Goal: Information Seeking & Learning: Learn about a topic

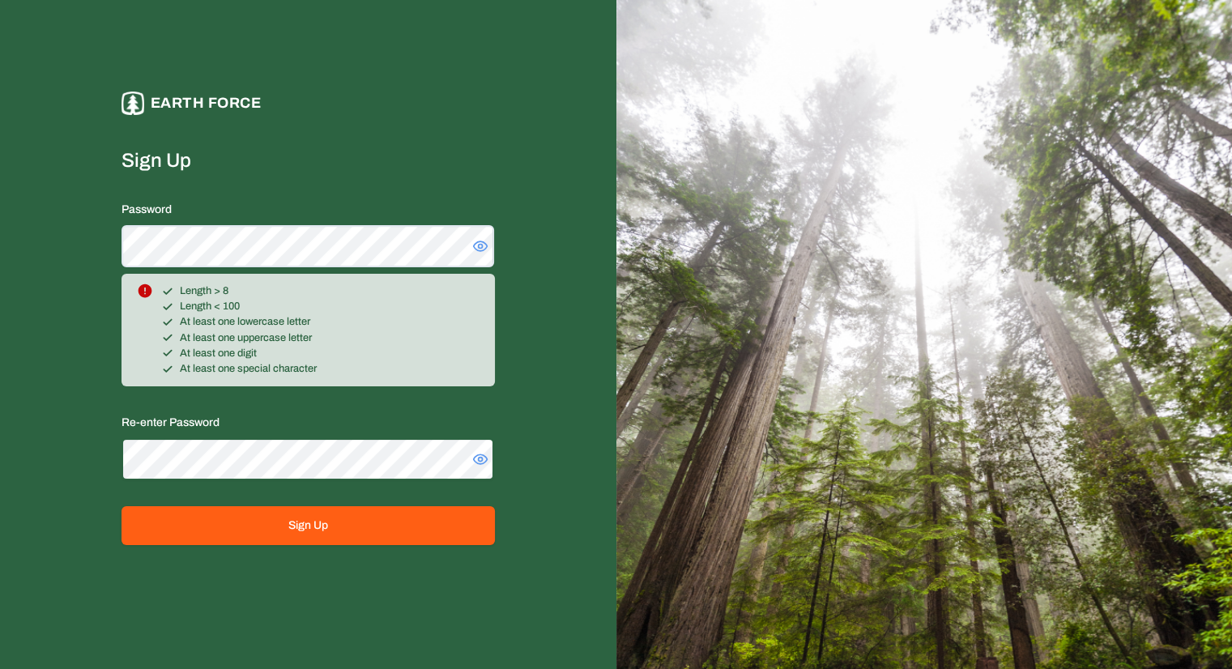
click at [122, 506] on button "Sign Up" at bounding box center [308, 525] width 373 height 39
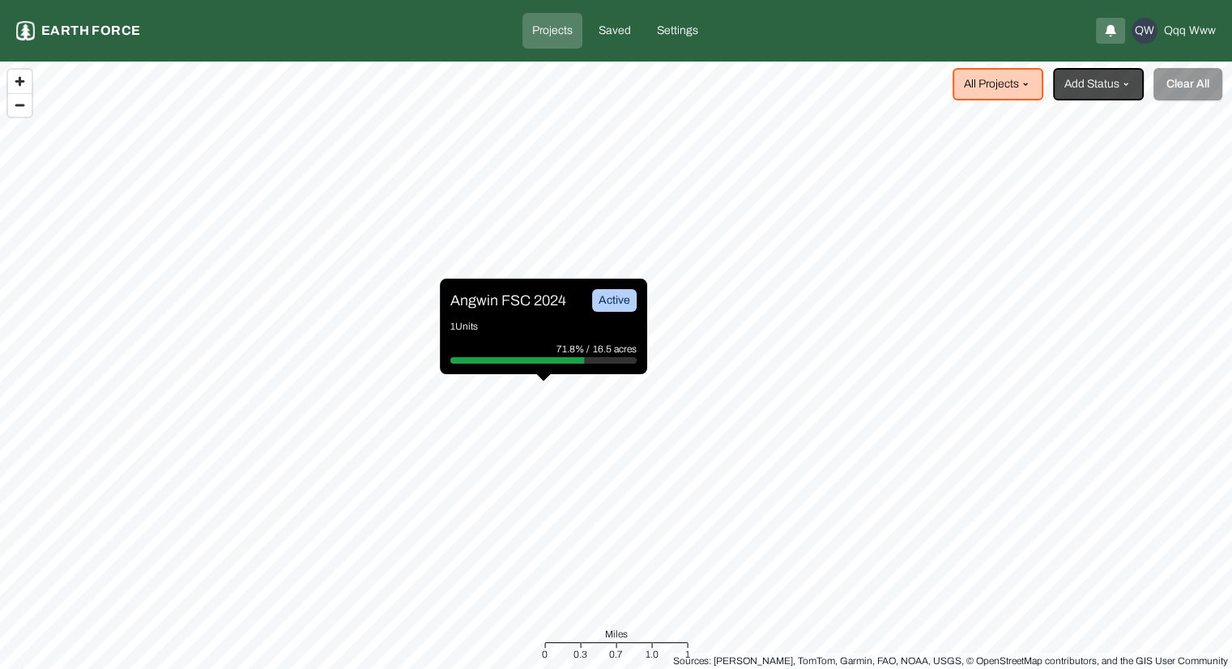
click at [1108, 37] on icon "button" at bounding box center [1110, 30] width 13 height 19
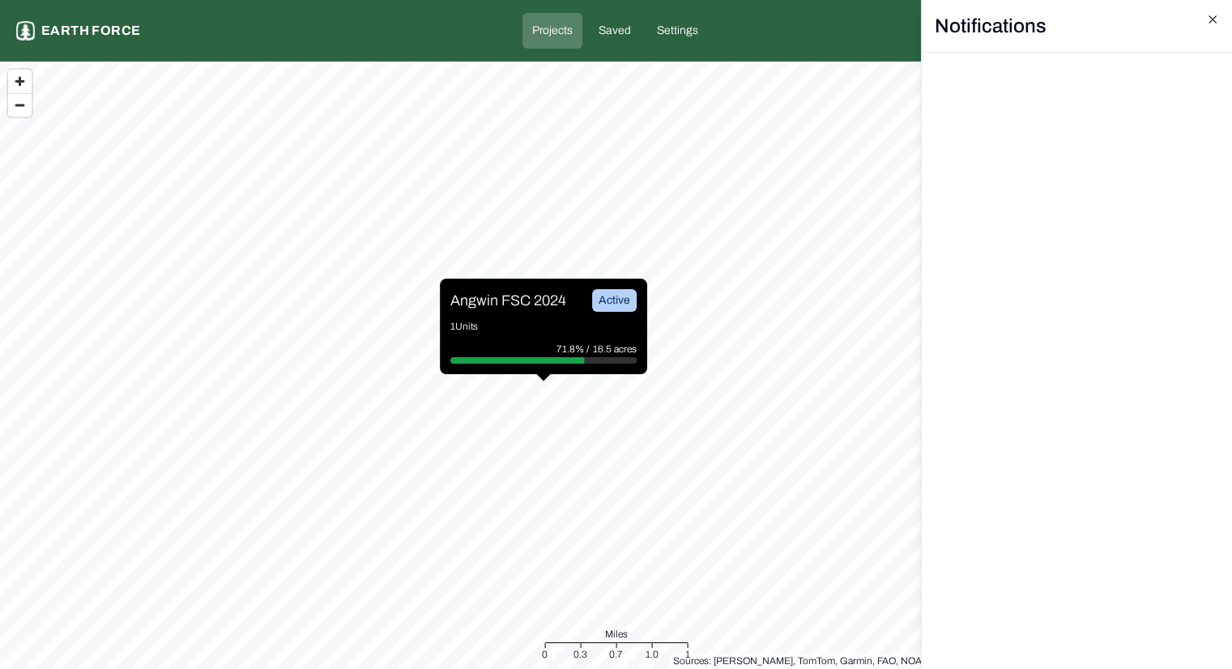
click at [1214, 17] on icon "button" at bounding box center [1212, 18] width 7 height 7
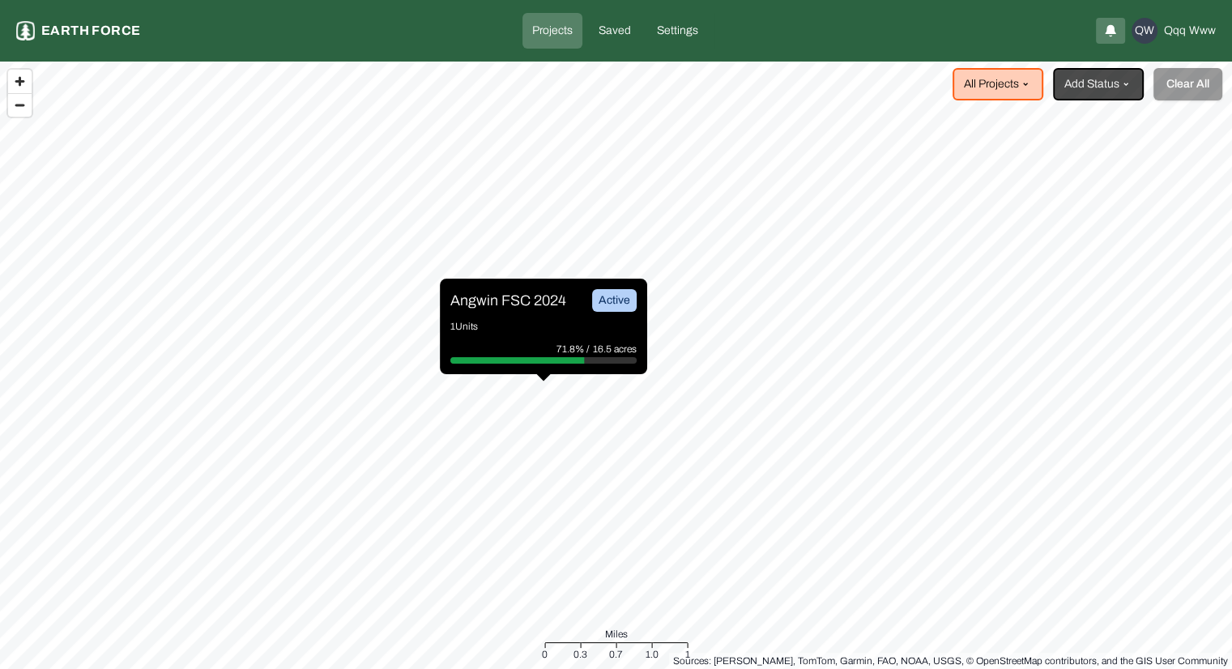
click at [535, 314] on div "Angwin FSC 2024 Active 1 Units 71.8% / 16.5 acres" at bounding box center [543, 327] width 207 height 96
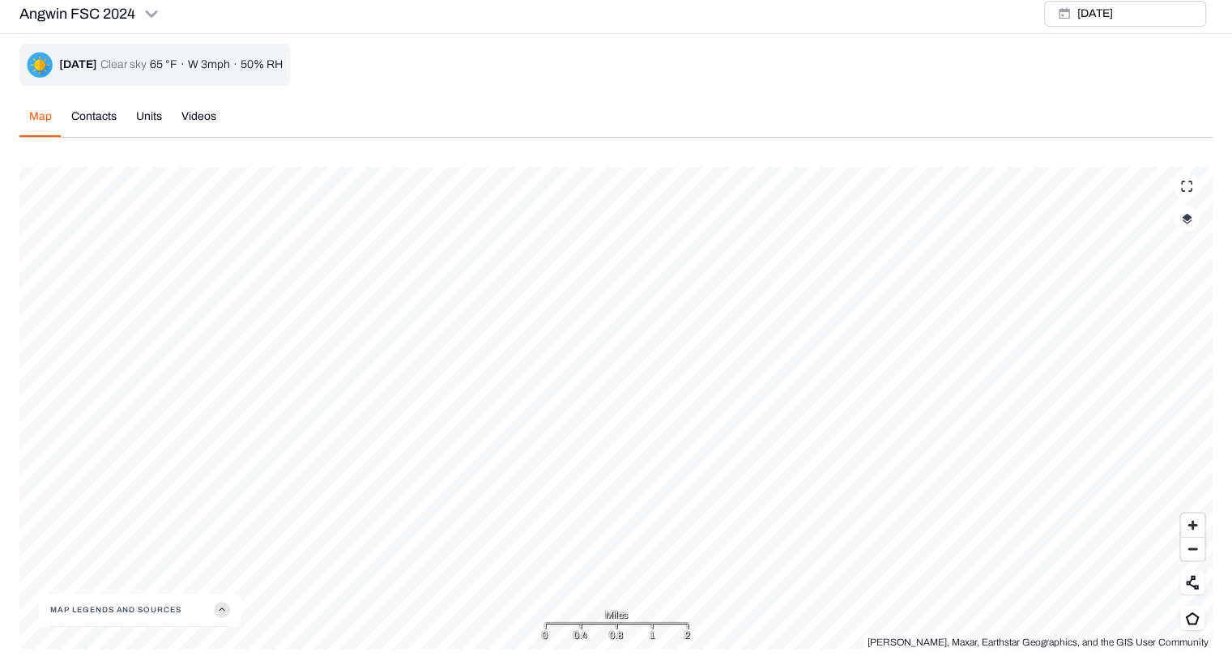
scroll to position [5, 0]
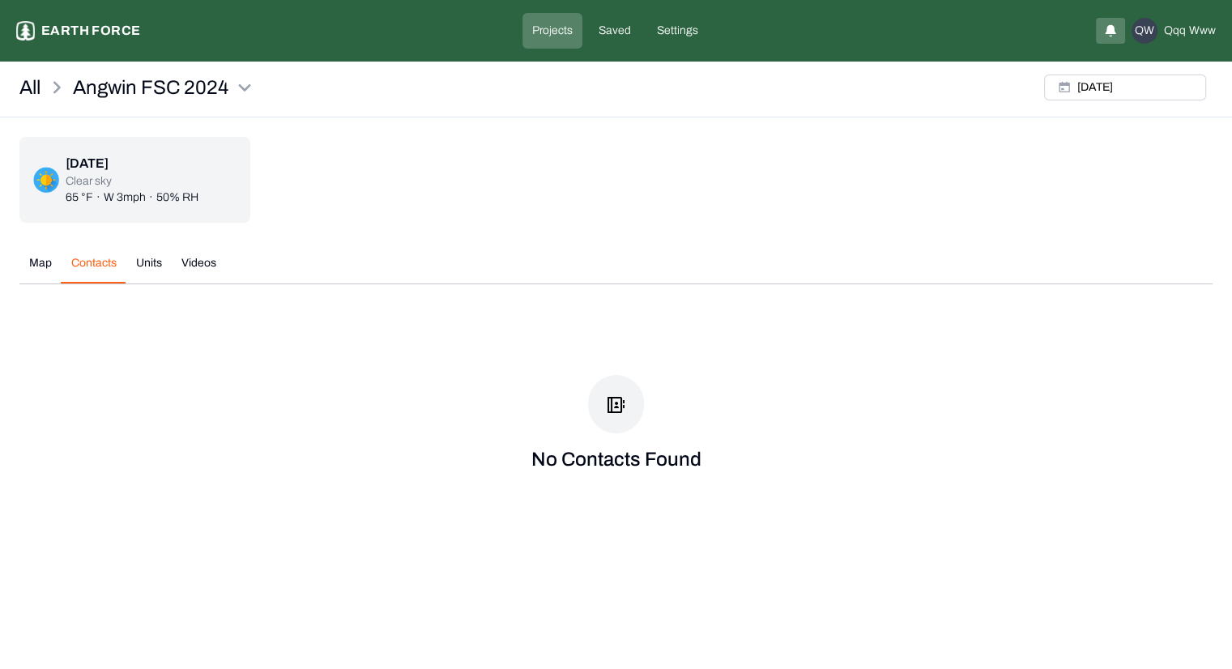
click at [80, 117] on div "All Angwin FSC 2024 [DATE] [DATE] Clear sky 65 °F · W 3mph · 50% RH Map Contact…" at bounding box center [616, 302] width 1232 height 469
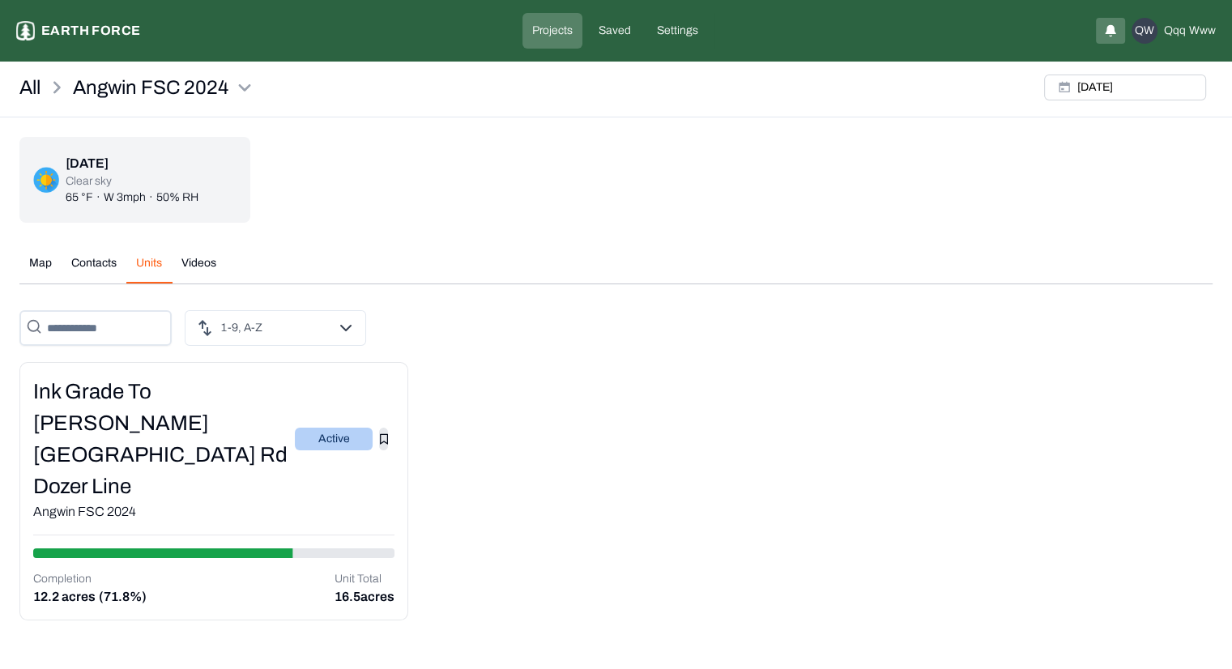
click at [139, 262] on button "Units" at bounding box center [148, 269] width 45 height 28
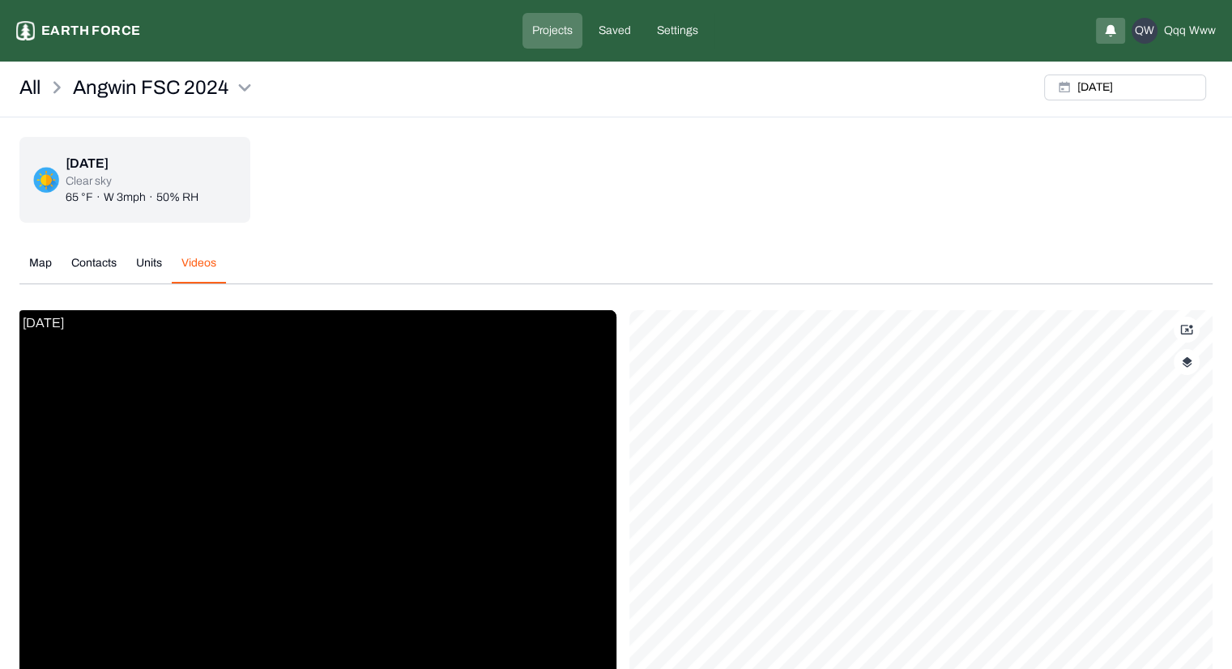
click at [194, 263] on button "Videos" at bounding box center [199, 269] width 54 height 28
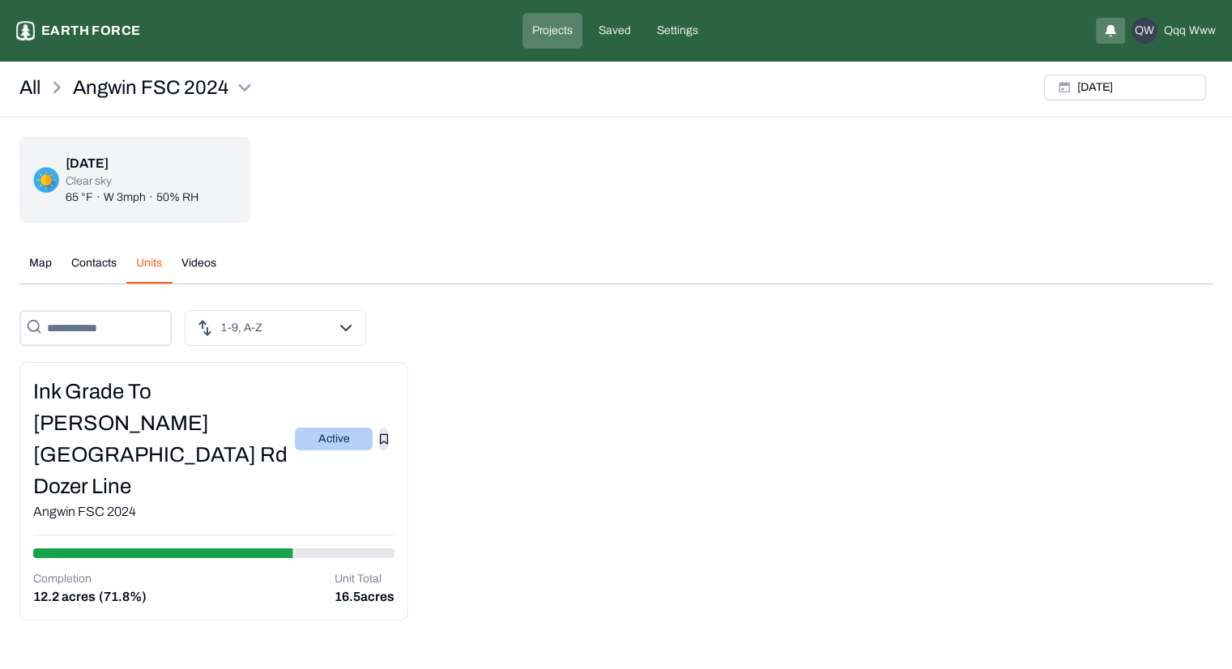
click at [151, 58] on div "Angwin FSC 2024 Earth force Projects Saved Settings QW qqq www All Angwin FSC 2…" at bounding box center [616, 310] width 1232 height 621
click at [183, 386] on div "Ink Grade to [PERSON_NAME][GEOGRAPHIC_DATA] Rd Dozer Line" at bounding box center [164, 439] width 262 height 126
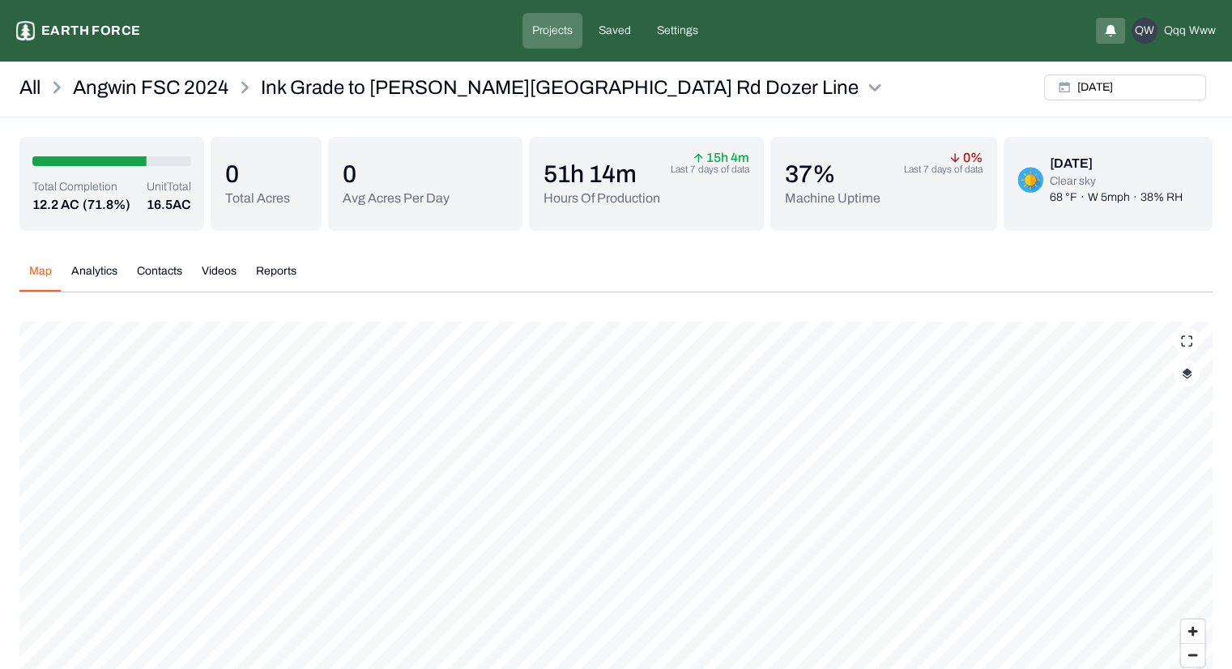
click at [98, 270] on button "Analytics" at bounding box center [95, 277] width 66 height 28
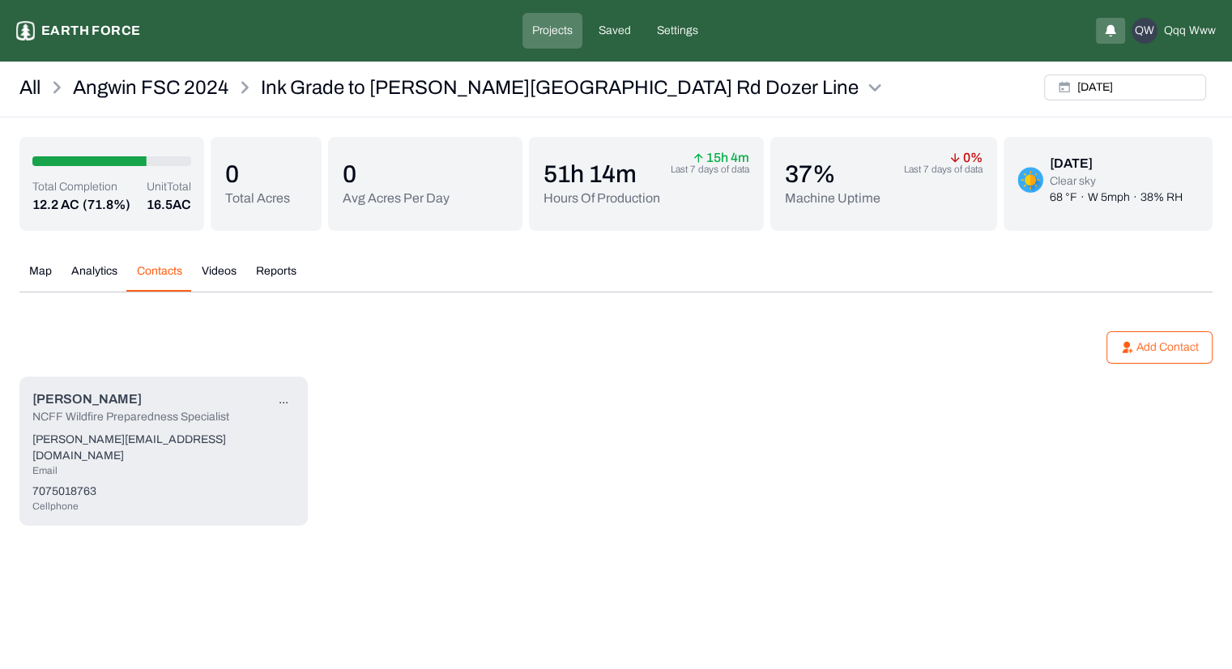
click at [161, 270] on button "Contacts" at bounding box center [159, 277] width 65 height 28
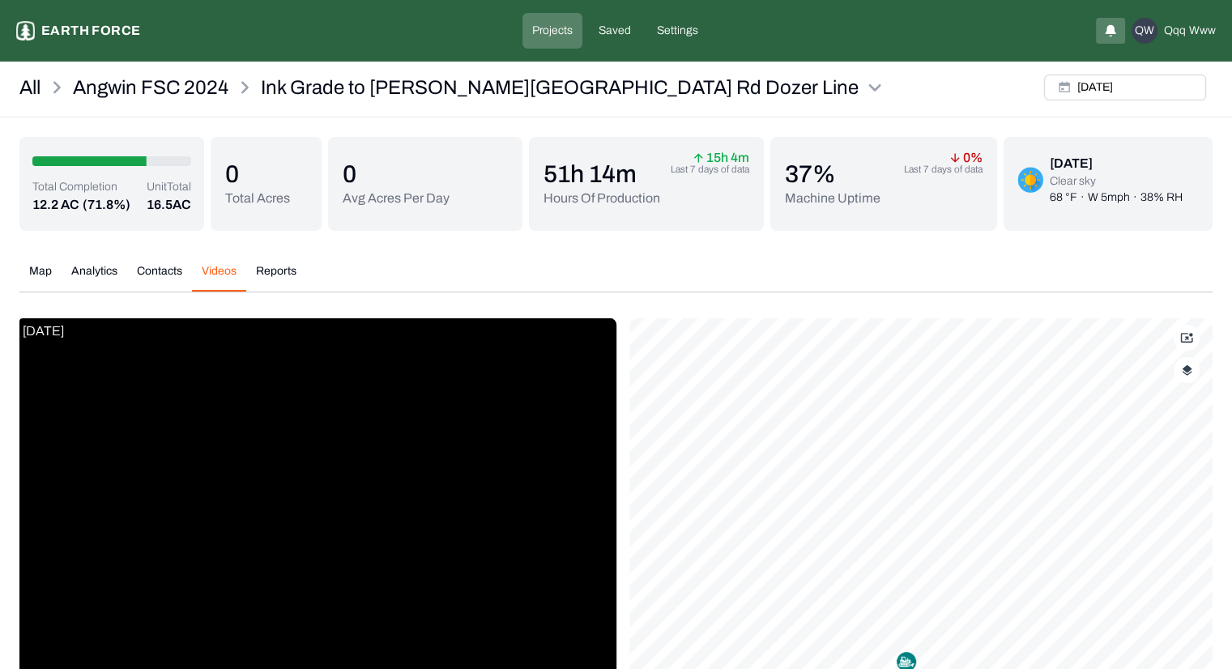
click at [217, 279] on button "Videos" at bounding box center [219, 277] width 54 height 28
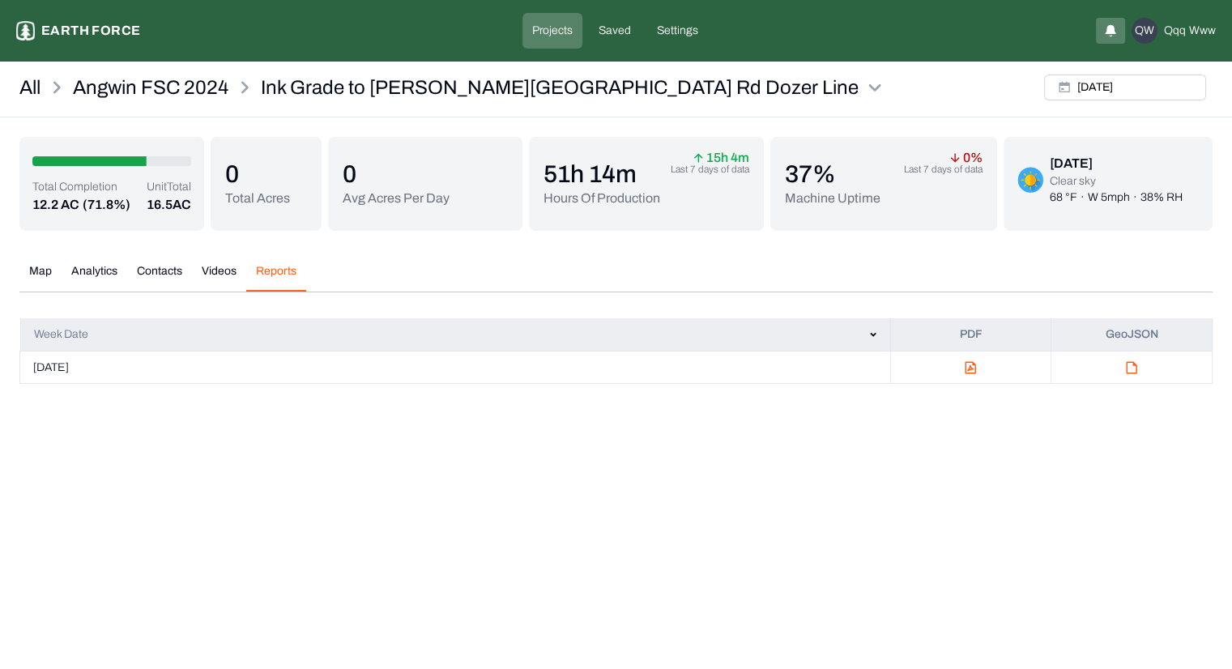
click at [269, 272] on button "Reports" at bounding box center [276, 277] width 60 height 28
click at [163, 85] on p "Angwin FSC 2024" at bounding box center [151, 88] width 156 height 26
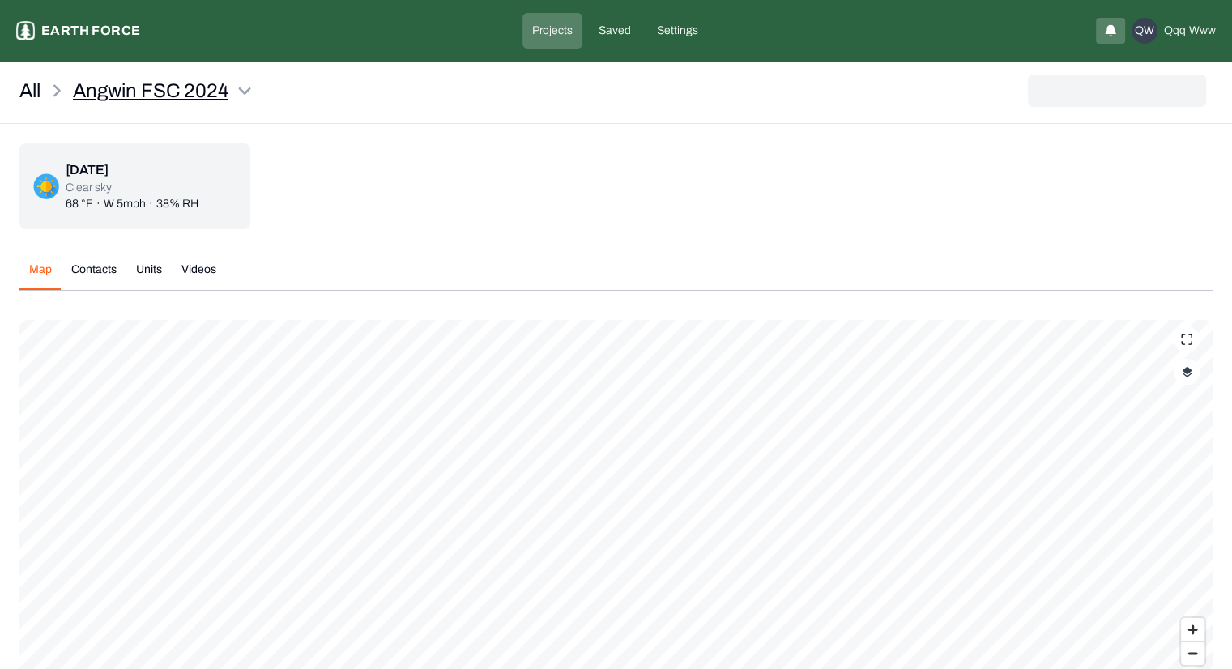
click at [163, 85] on html "Angwin FSC 2024 Earth force Projects Saved Settings QW qqq www All Angwin FSC 2…" at bounding box center [616, 387] width 1232 height 774
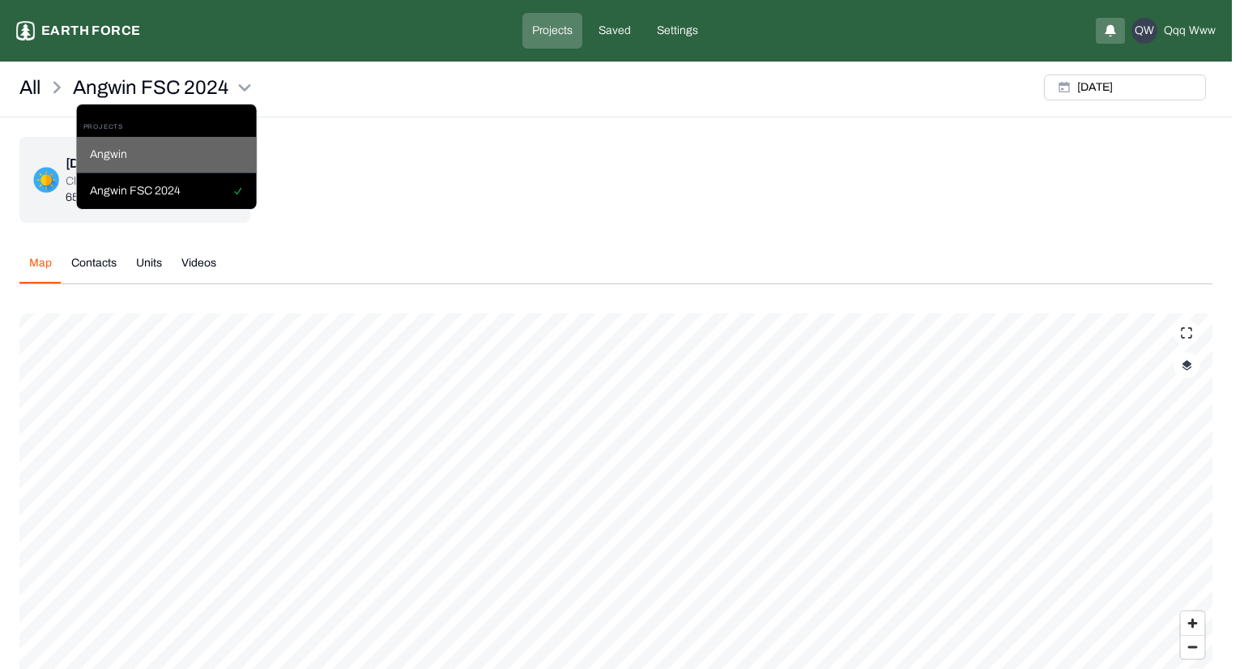
click at [147, 155] on div "Angwin" at bounding box center [167, 155] width 180 height 36
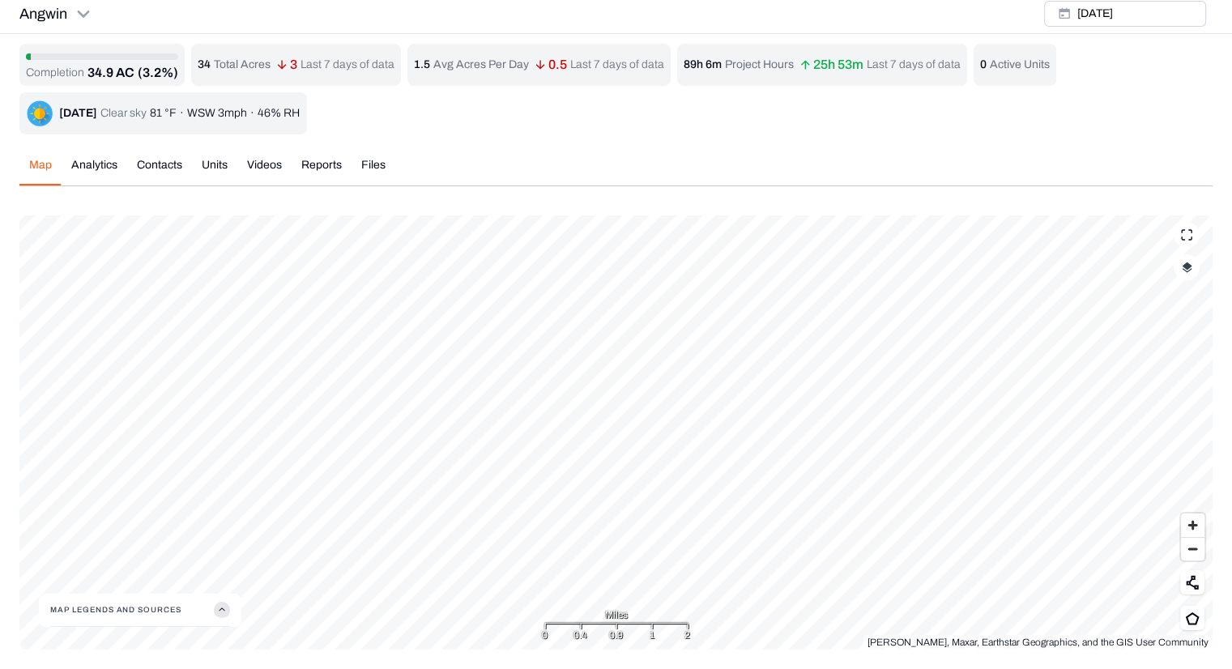
scroll to position [5, 0]
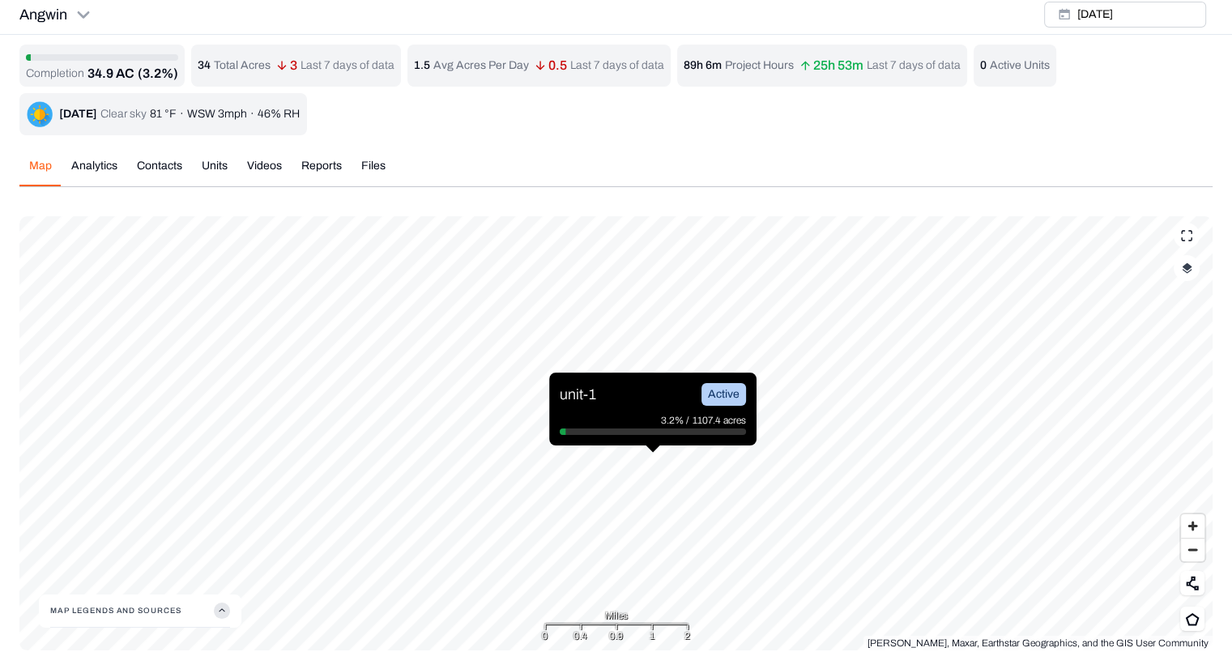
click at [111, 163] on div "Completion 34.9 AC (3.2%) 34 Total Acres 3 Last 7 days of data 1.5 Avg Acres Pe…" at bounding box center [615, 348] width 1193 height 606
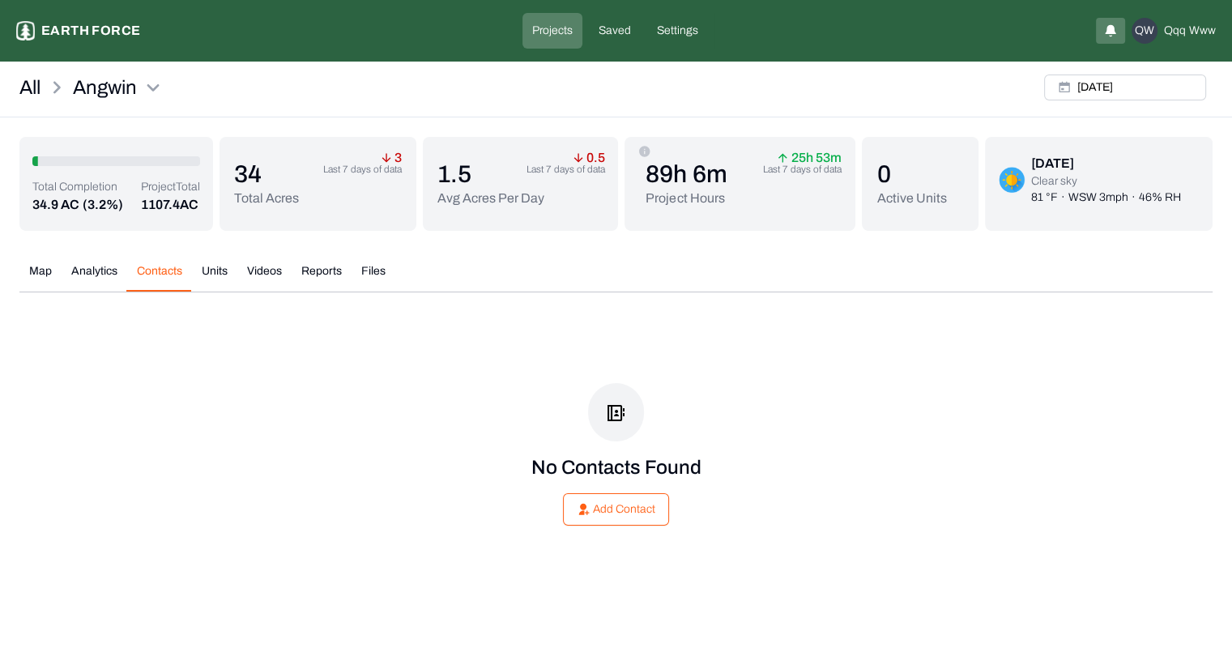
click at [156, 271] on button "Contacts" at bounding box center [159, 277] width 65 height 28
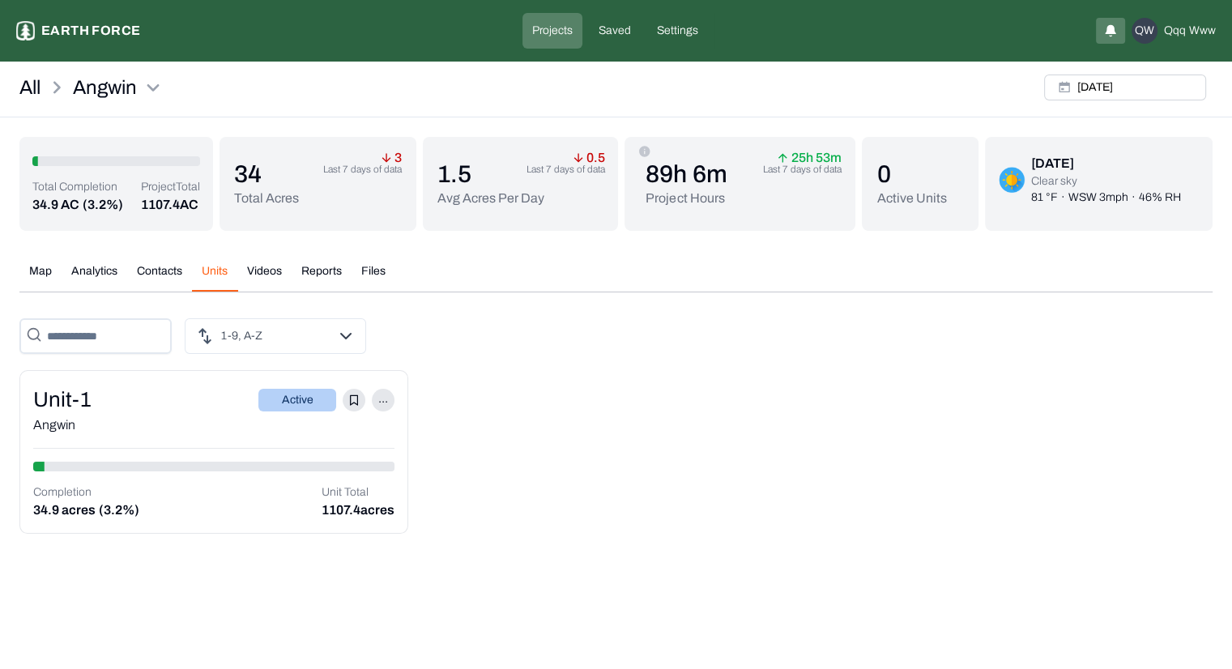
click at [207, 276] on button "Units" at bounding box center [214, 277] width 45 height 28
click at [248, 276] on button "Videos" at bounding box center [264, 277] width 54 height 28
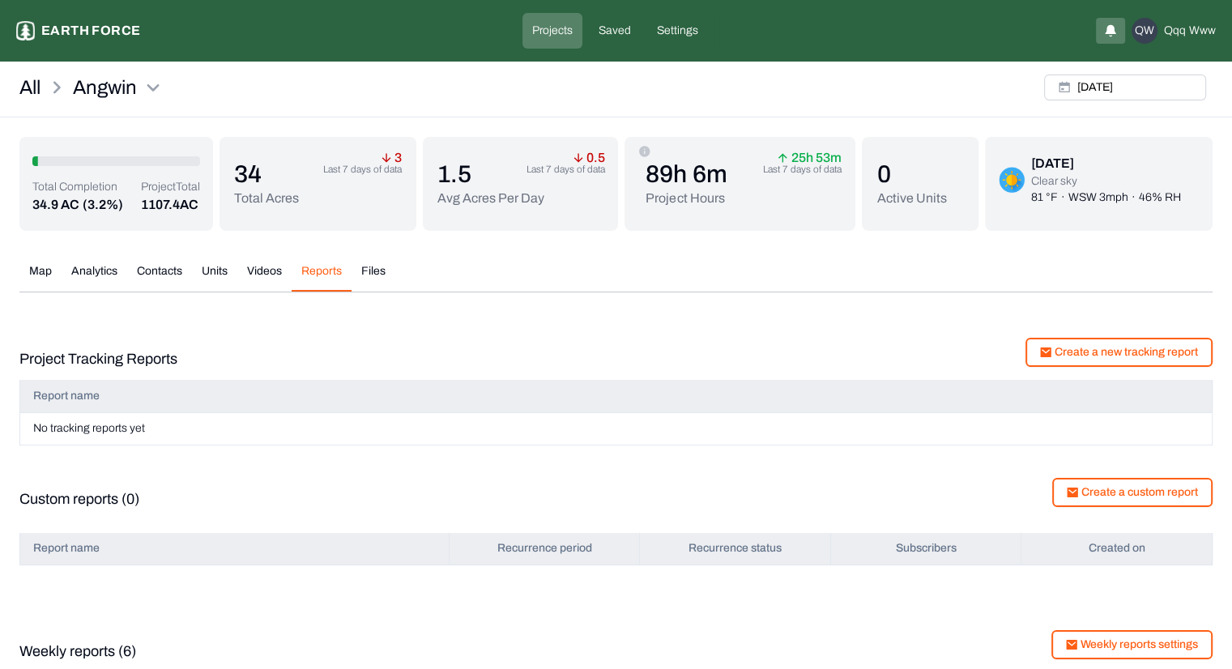
click at [319, 276] on button "Reports" at bounding box center [322, 277] width 60 height 28
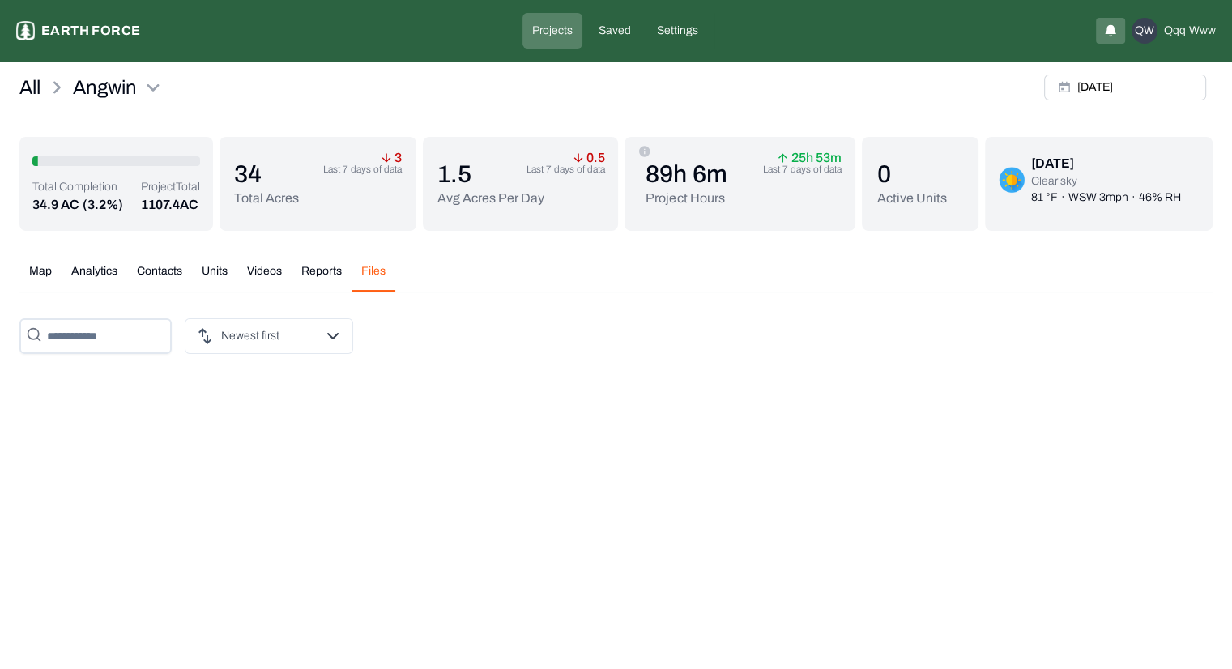
click at [356, 274] on button "Files" at bounding box center [374, 277] width 44 height 28
click at [207, 279] on button "Units" at bounding box center [214, 277] width 45 height 28
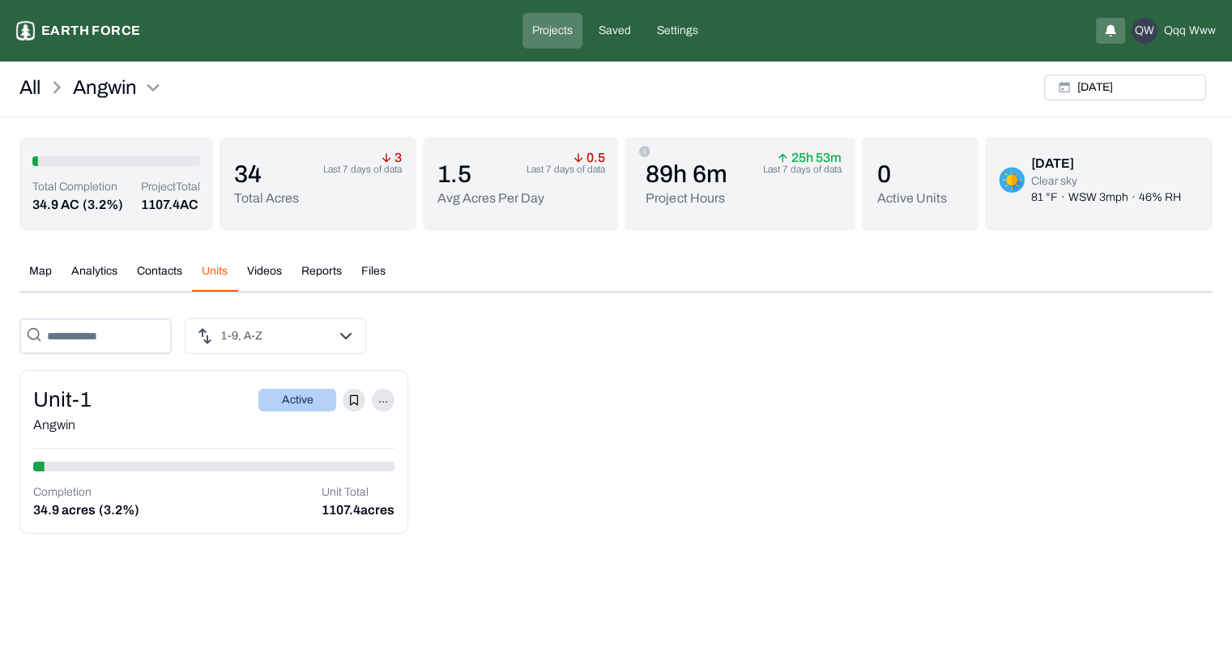
click at [162, 398] on div "unit-1 Active ..." at bounding box center [213, 400] width 361 height 32
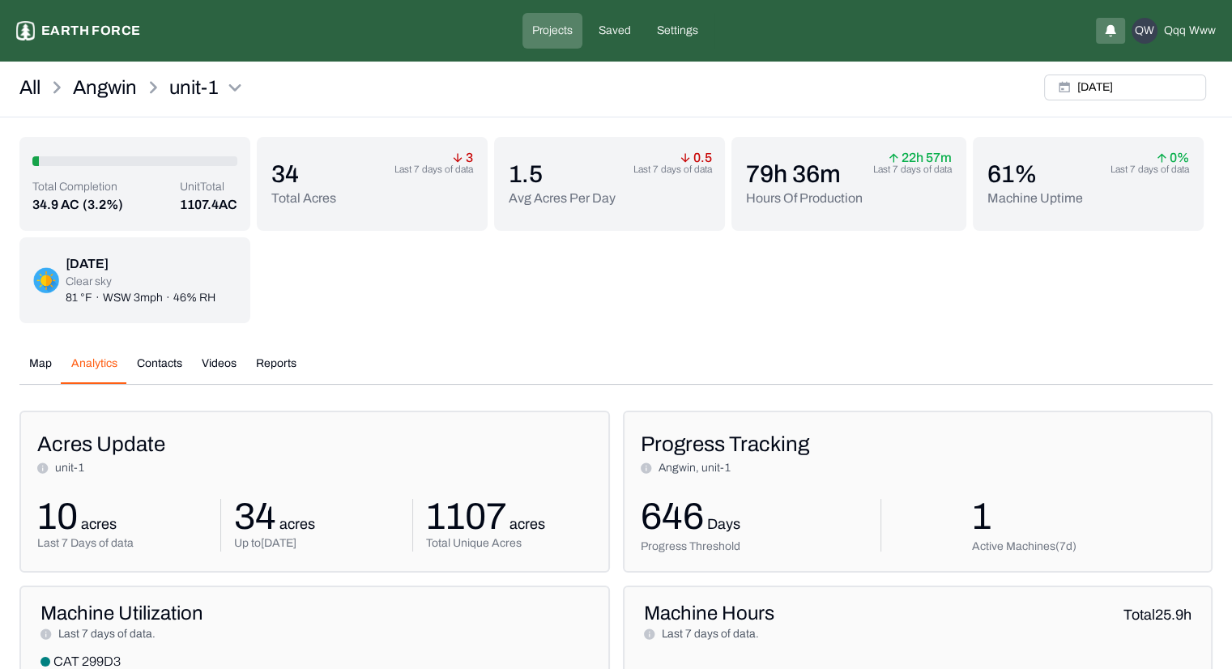
click at [97, 364] on button "Analytics" at bounding box center [95, 370] width 66 height 28
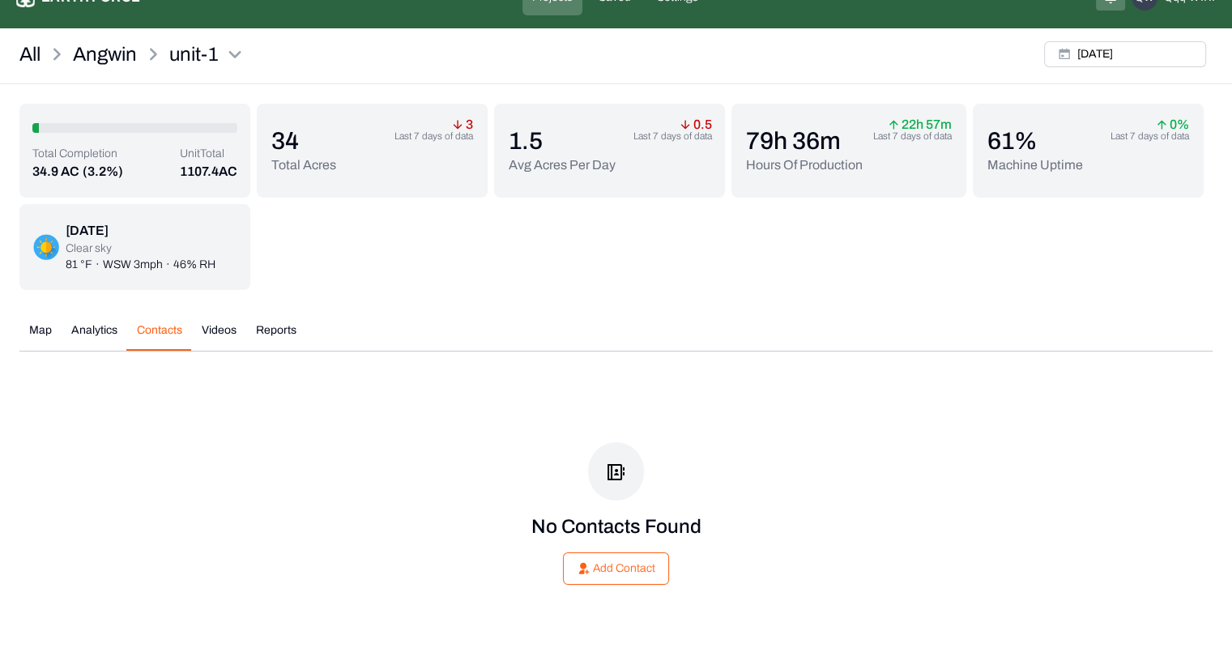
scroll to position [32, 0]
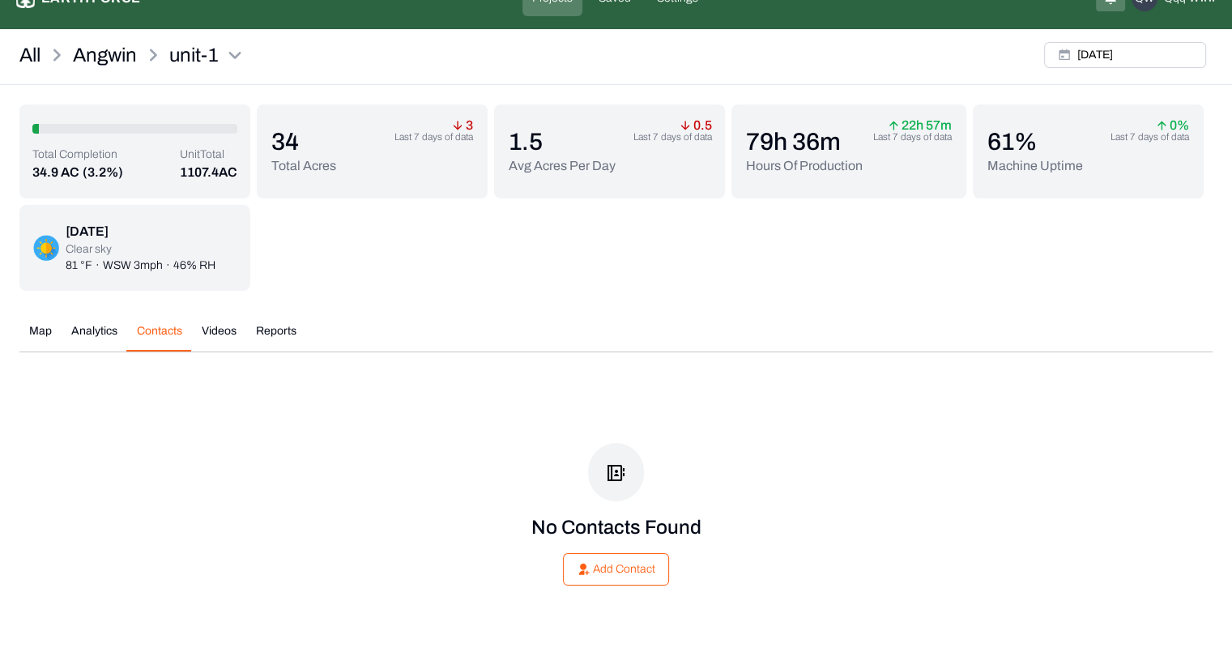
click at [156, 325] on button "Contacts" at bounding box center [159, 337] width 65 height 28
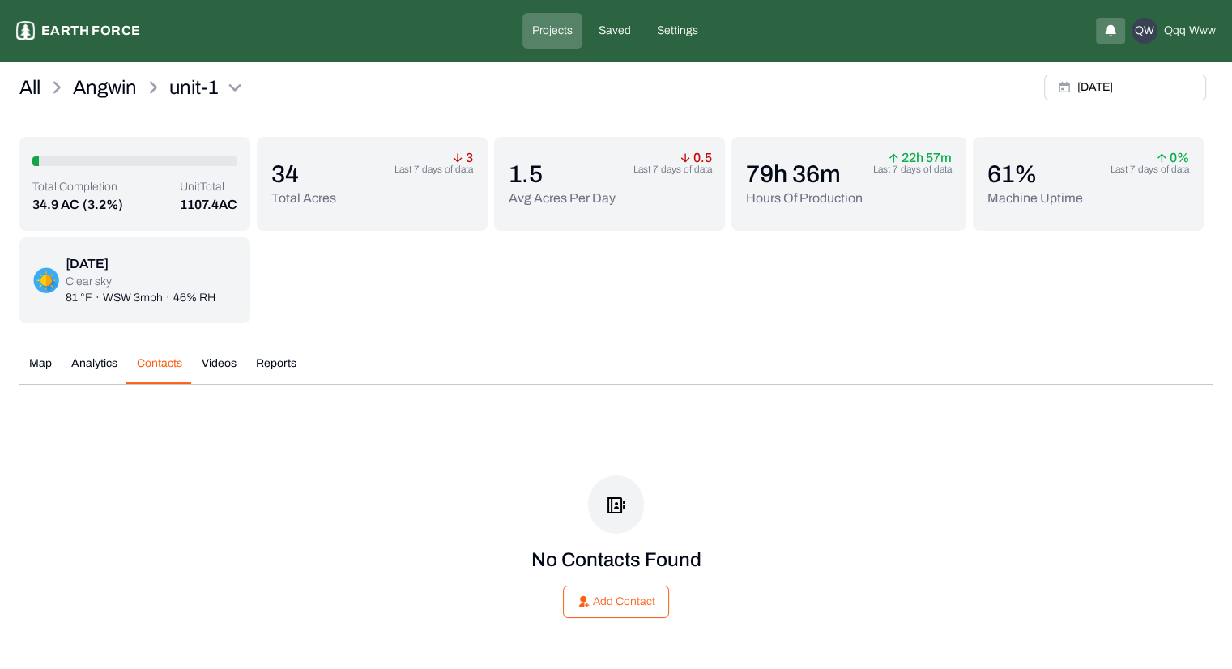
click at [222, 322] on div "Total Completion 34.9 AC (3.2%) Unit Total 1107.4 AC 34 Total Acres 3 Last 7 da…" at bounding box center [615, 410] width 1193 height 546
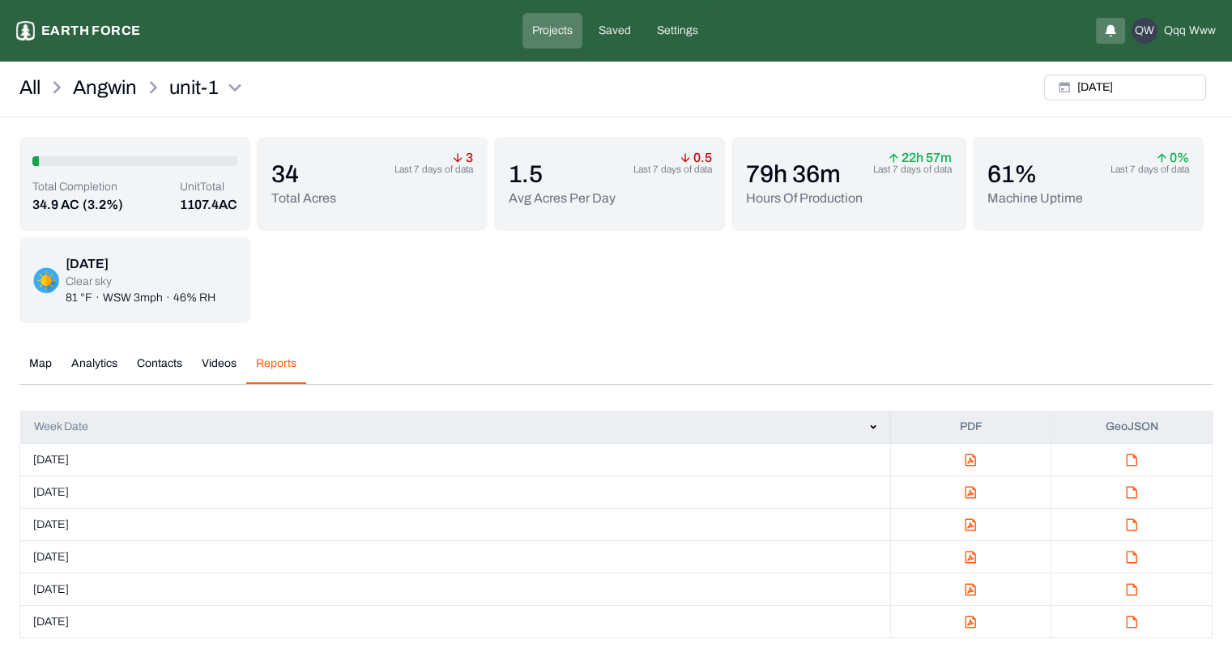
click at [272, 369] on button "Reports" at bounding box center [276, 370] width 60 height 28
click at [302, 295] on div "Total Completion 34.9 AC (3.2%) Unit Total 1107.4 AC 34 Total Acres 3 Last 7 da…" at bounding box center [615, 230] width 1193 height 186
